Goal: Obtain resource: Obtain resource

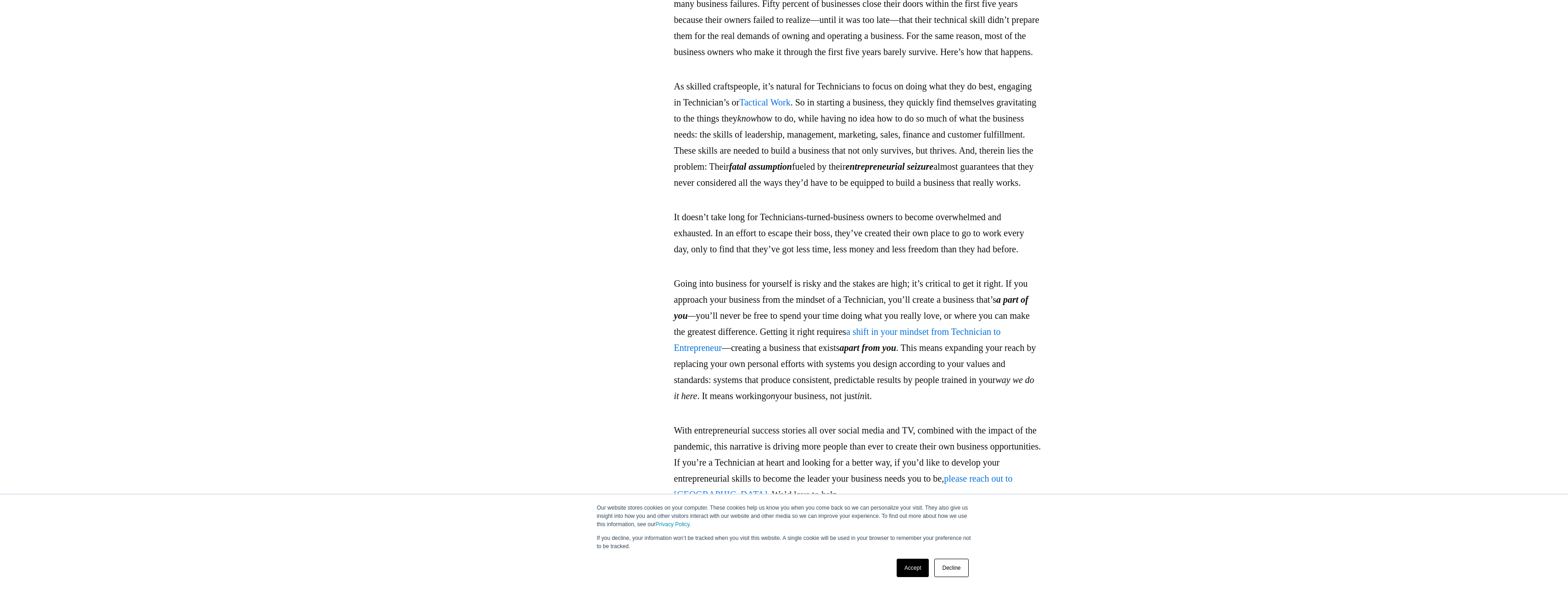
scroll to position [2267, 0]
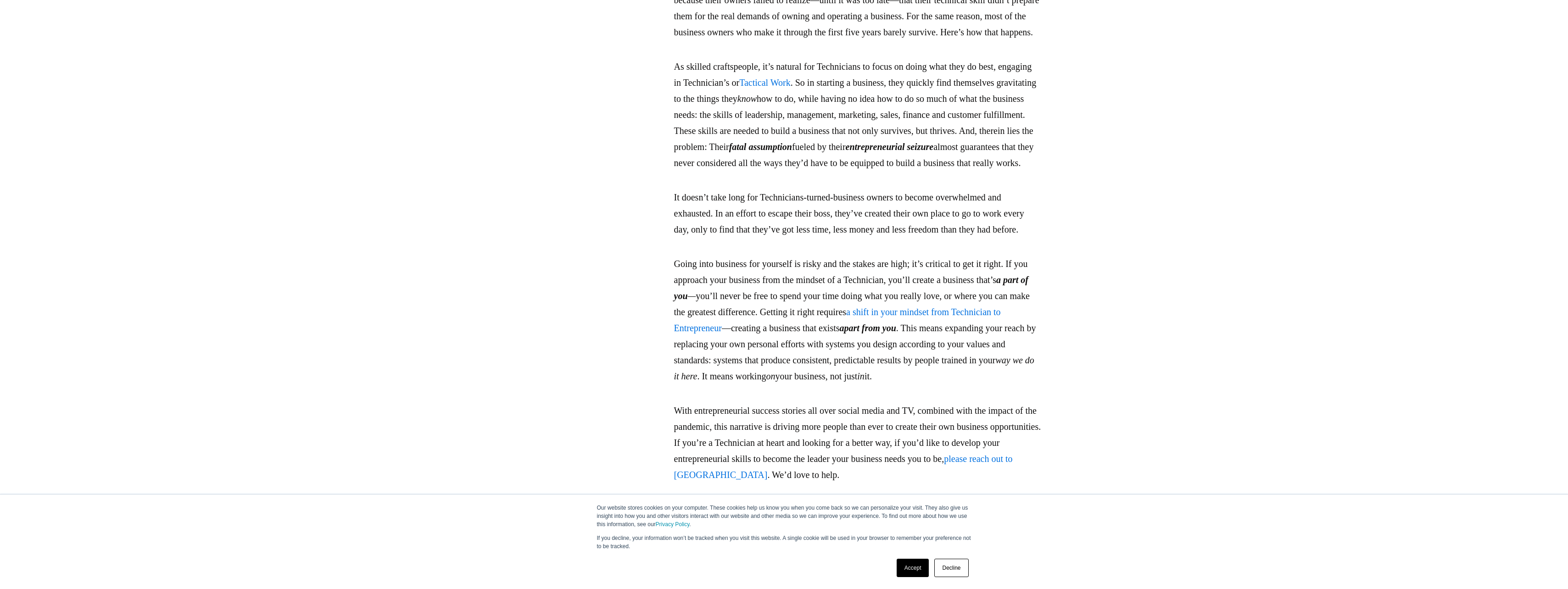
click at [801, 333] on link "a shift in your mindset from Technician to Entrepreneur" at bounding box center [837, 319] width 327 height 26
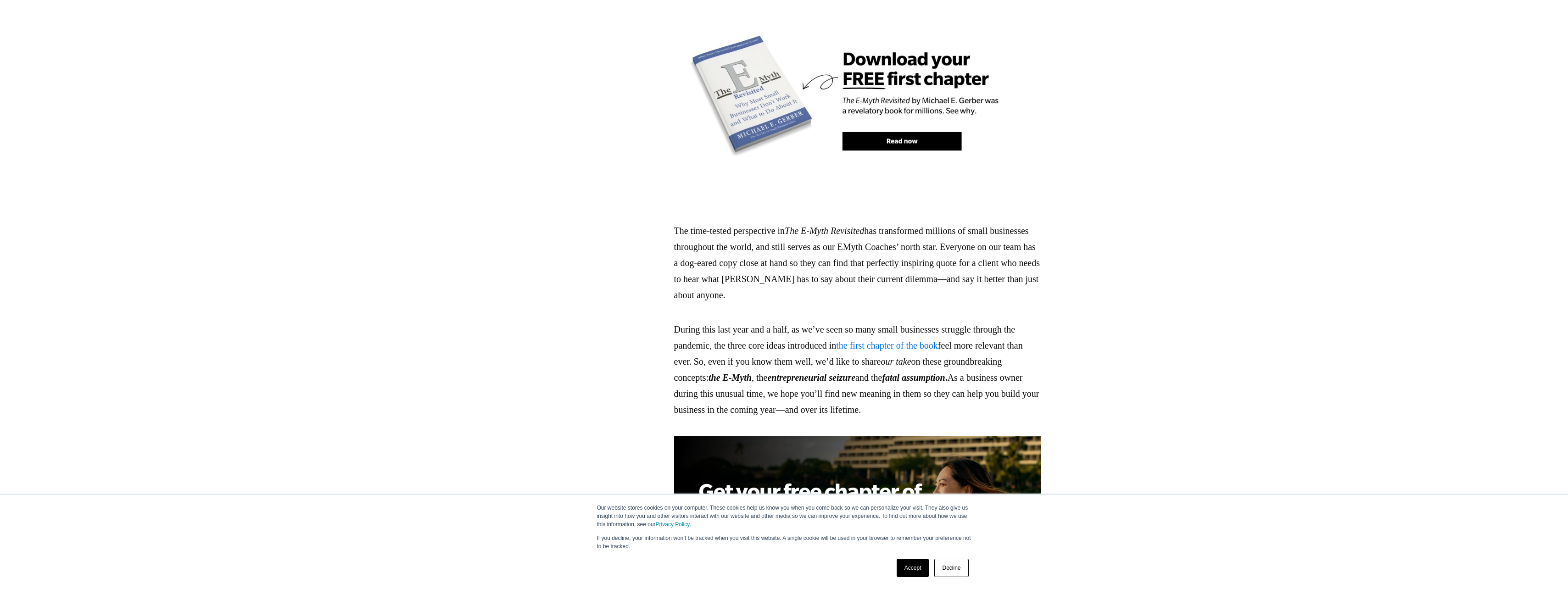
scroll to position [691, 0]
click at [926, 340] on link "the first chapter of the book" at bounding box center [887, 345] width 102 height 10
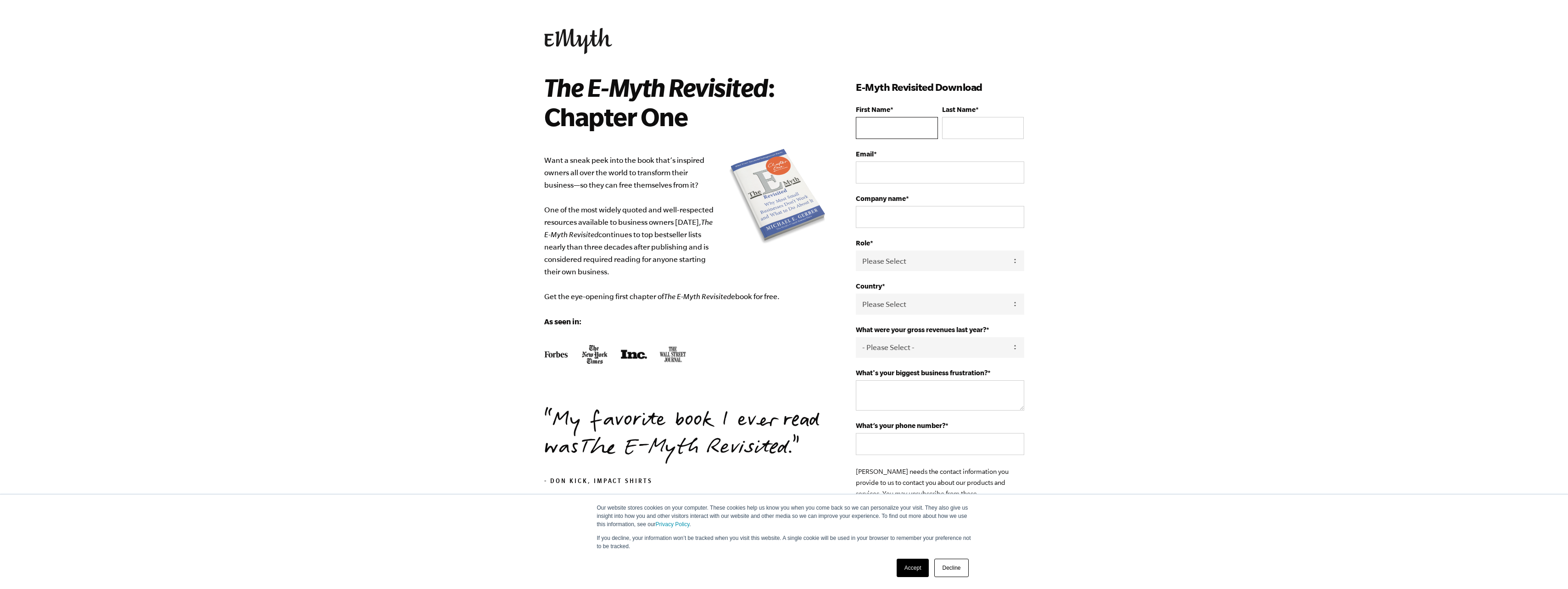
click at [897, 122] on input "First Name *" at bounding box center [897, 128] width 82 height 22
click at [356, 167] on body "Our website stores cookies on your computer. These cookies help us know you whe…" at bounding box center [784, 294] width 1568 height 589
